Goal: Information Seeking & Learning: Learn about a topic

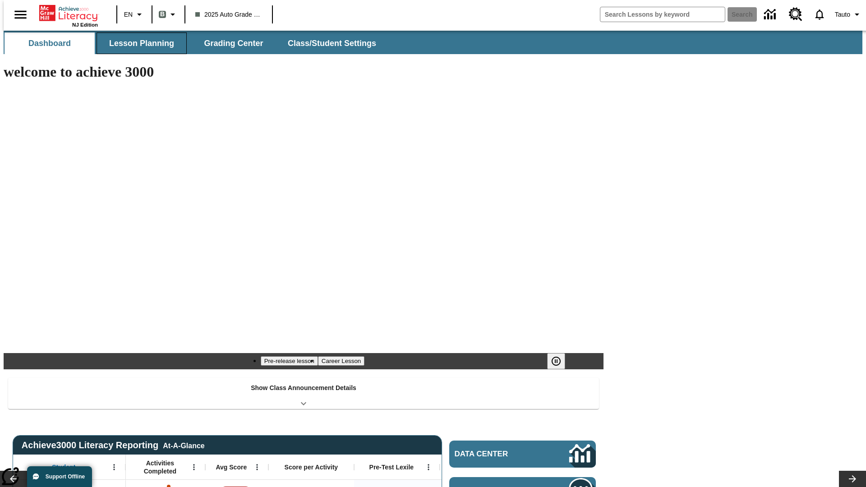
click at [138, 43] on button "Lesson Planning" at bounding box center [142, 43] width 90 height 22
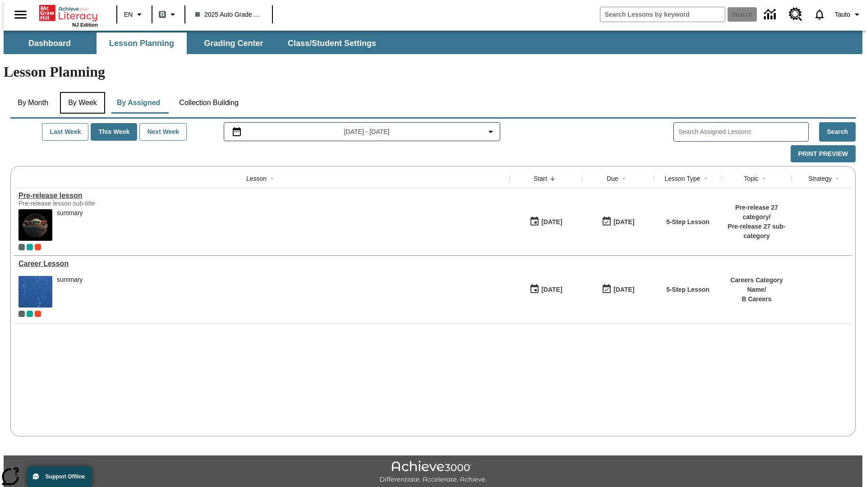
click at [81, 92] on button "By Week" at bounding box center [82, 103] width 45 height 22
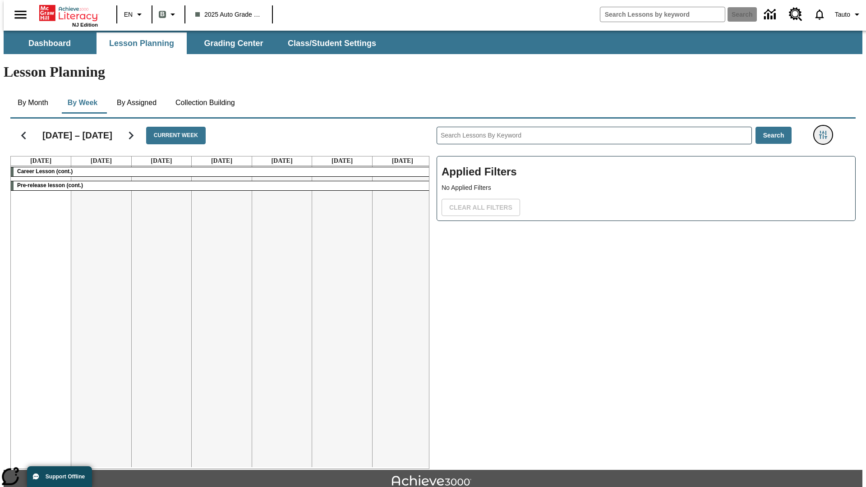
click at [826, 131] on icon "Filters Side menu" at bounding box center [824, 135] width 8 height 8
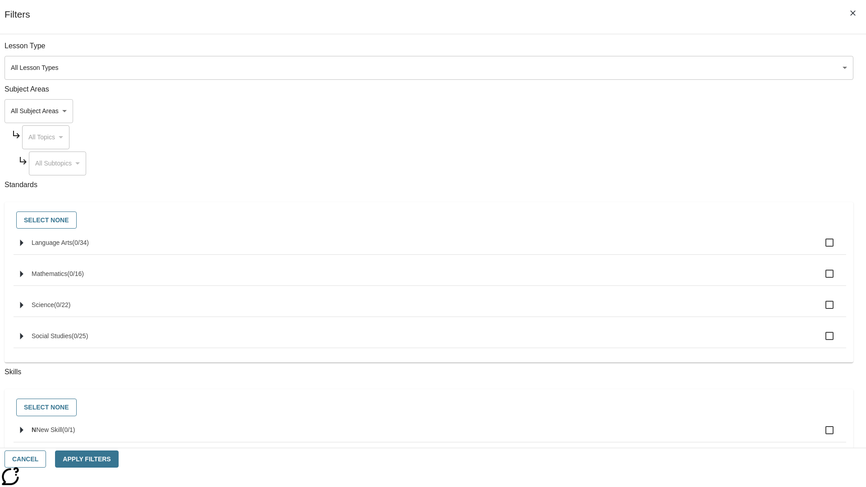
click at [650, 68] on body "Skip to main content NJ Edition EN B 2025 Auto Grade 1 B Search 0 Tauto Dashboa…" at bounding box center [433, 280] width 859 height 498
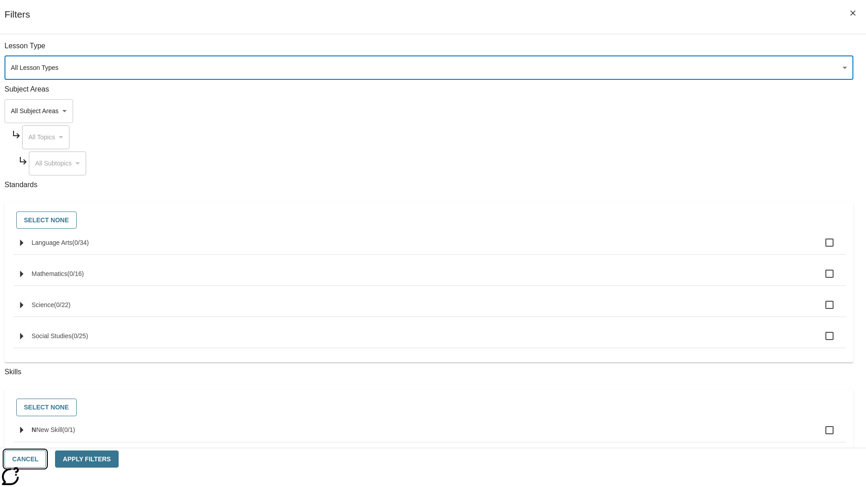
click at [46, 459] on button "Cancel" at bounding box center [26, 460] width 42 height 18
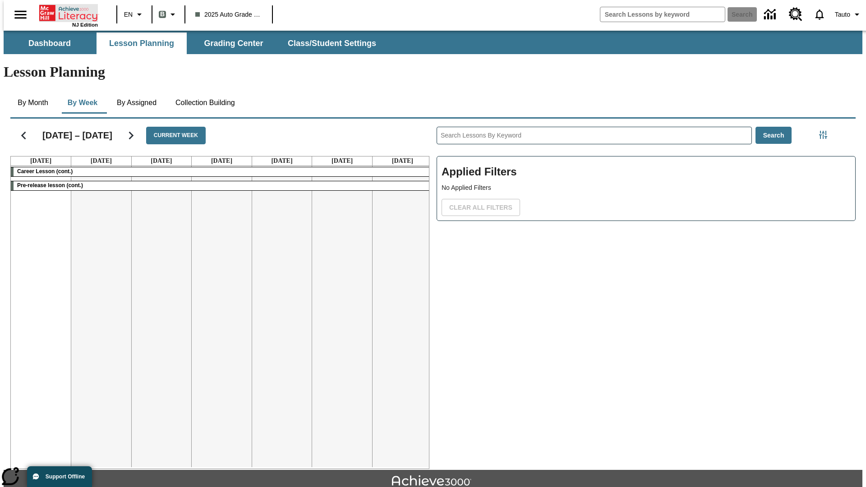
click at [65, 12] on icon "Home" at bounding box center [69, 13] width 60 height 18
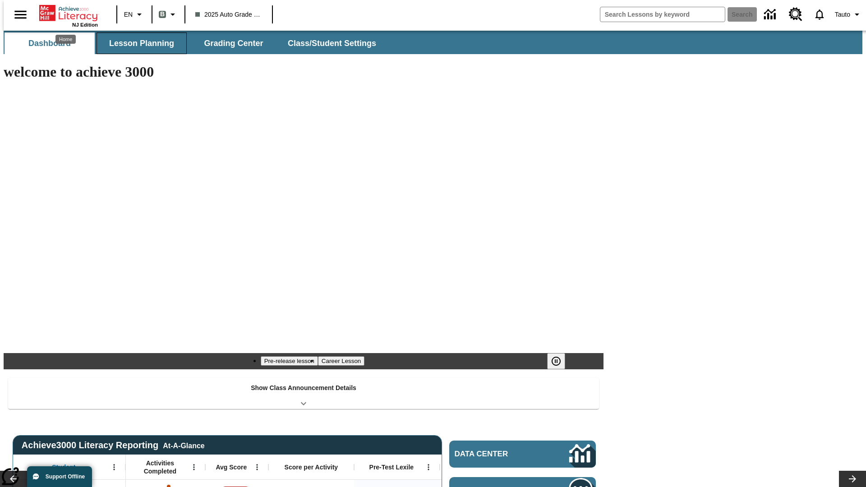
click at [138, 43] on button "Lesson Planning" at bounding box center [142, 43] width 90 height 22
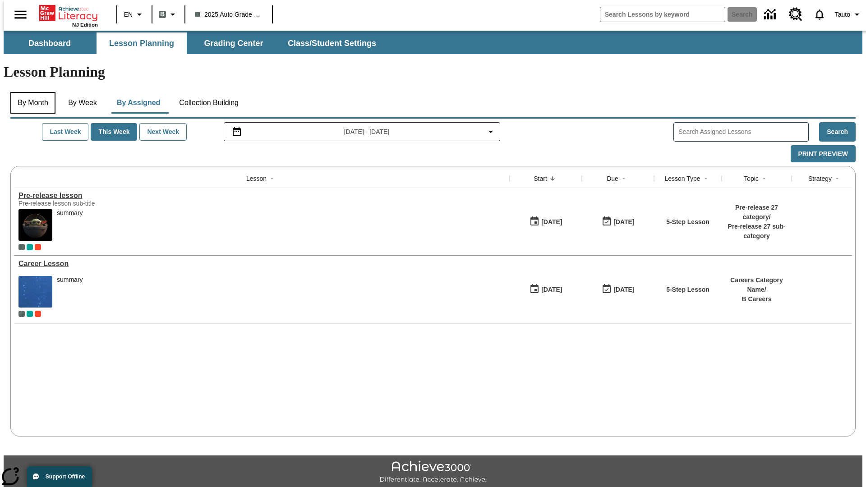
click at [30, 92] on button "By Month" at bounding box center [32, 103] width 45 height 22
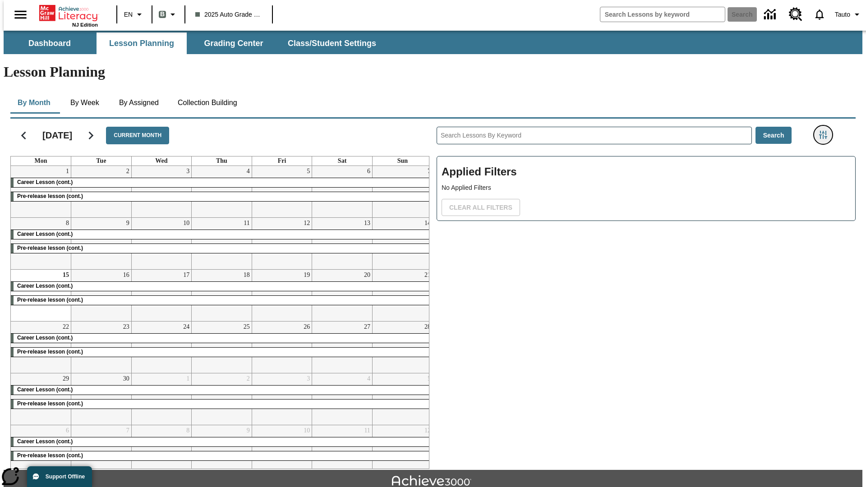
click at [826, 131] on icon "Filters Side menu" at bounding box center [824, 135] width 8 height 8
